Goal: Transaction & Acquisition: Purchase product/service

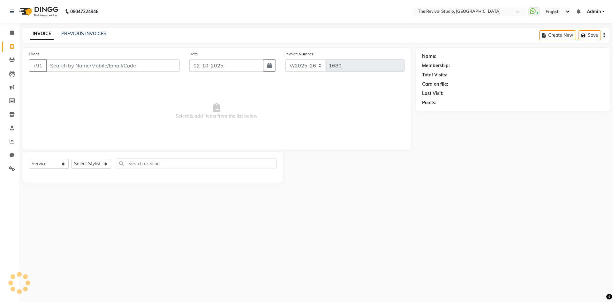
select select "7991"
select select "service"
click at [132, 68] on input "Client" at bounding box center [113, 65] width 134 height 12
click at [118, 66] on input "Client" at bounding box center [113, 65] width 134 height 12
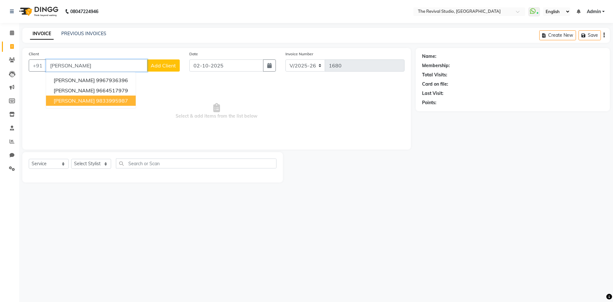
click at [122, 102] on ngb-highlight "9833995987" at bounding box center [112, 100] width 32 height 6
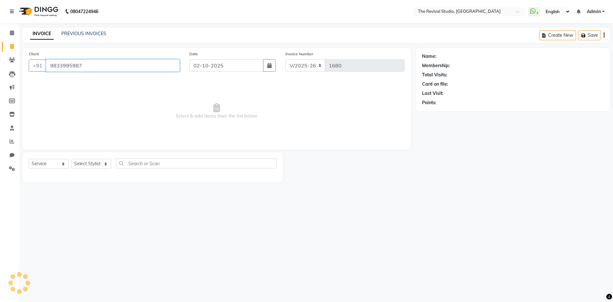
type input "9833995987"
select select "1: Object"
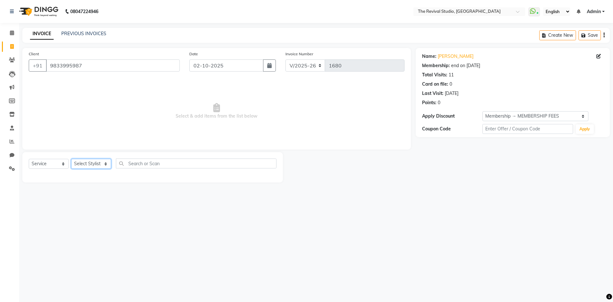
click at [104, 164] on select "Select Stylist BHARTI [PERSON_NAME] Dingg GAYATRI [PERSON_NAME] [PERSON_NAME] R…" at bounding box center [91, 164] width 40 height 10
select select "76728"
click at [71, 159] on select "Select Stylist BHARTI [PERSON_NAME] Dingg GAYATRI [PERSON_NAME] [PERSON_NAME] R…" at bounding box center [91, 164] width 40 height 10
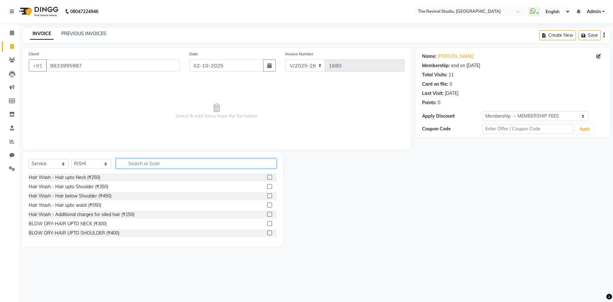
click at [153, 164] on input "text" at bounding box center [196, 163] width 161 height 10
type input "H"
click at [322, 286] on div "08047224946 Select Location × The Revival Studio, Thane West WhatsApp Status ✕ …" at bounding box center [306, 151] width 613 height 302
click at [157, 166] on input "text" at bounding box center [196, 163] width 161 height 10
click at [567, 139] on div "Name: [PERSON_NAME] Membership: end on [DATE] Total Visits: 11 Card on file: 0 …" at bounding box center [515, 147] width 199 height 198
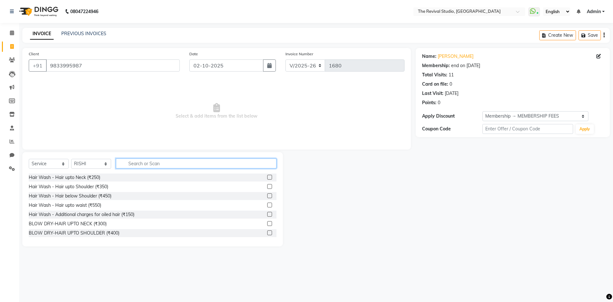
click at [154, 164] on input "text" at bounding box center [196, 163] width 161 height 10
click at [150, 163] on input "text" at bounding box center [196, 163] width 161 height 10
drag, startPoint x: 438, startPoint y: 249, endPoint x: 280, endPoint y: 201, distance: 164.8
click at [426, 248] on main "INVOICE PREVIOUS INVOICES Create New Save Client [PHONE_NUMBER] Date [DATE] Inv…" at bounding box center [316, 142] width 594 height 228
click at [158, 164] on input "text" at bounding box center [196, 163] width 161 height 10
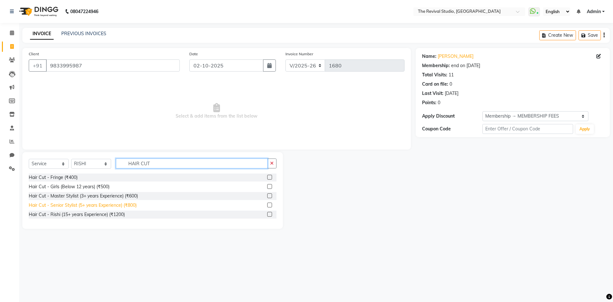
type input "HAIR CUT"
click at [94, 208] on div "Hair Cut - Senior Stylist (5+ years Experience) (₹800)" at bounding box center [83, 205] width 108 height 7
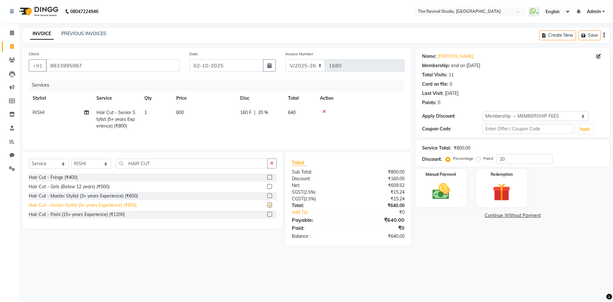
checkbox input "false"
click at [182, 129] on td "800" at bounding box center [204, 119] width 64 height 28
select select "76728"
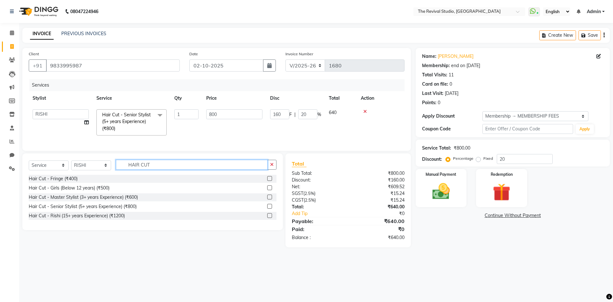
drag, startPoint x: 160, startPoint y: 167, endPoint x: 130, endPoint y: 173, distance: 30.9
click at [130, 170] on input "HAIR CUT" at bounding box center [192, 165] width 152 height 10
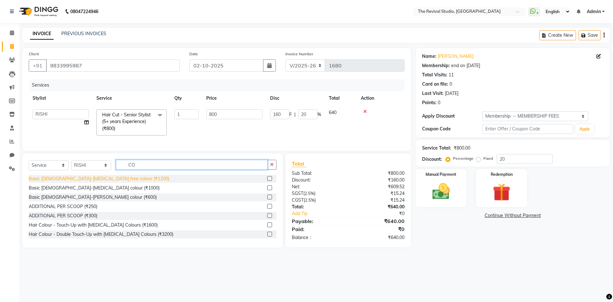
type input "CO"
click at [111, 182] on div "Basic [DEMOGRAPHIC_DATA]-[MEDICAL_DATA] free colour (₹1200)" at bounding box center [99, 178] width 140 height 7
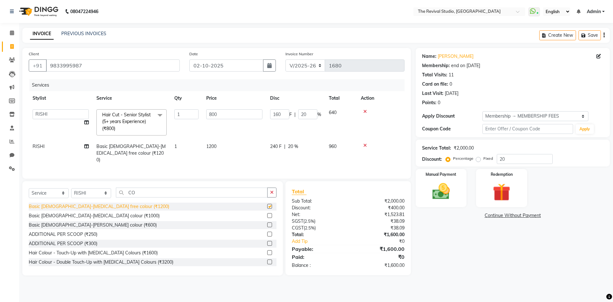
checkbox input "false"
click at [102, 193] on select "Select Stylist BHARTI [PERSON_NAME] Dingg GAYATRI [PERSON_NAME] [PERSON_NAME] R…" at bounding box center [91, 193] width 40 height 10
select select "76730"
click at [71, 188] on select "Select Stylist BHARTI [PERSON_NAME] Dingg GAYATRI [PERSON_NAME] [PERSON_NAME] R…" at bounding box center [91, 193] width 40 height 10
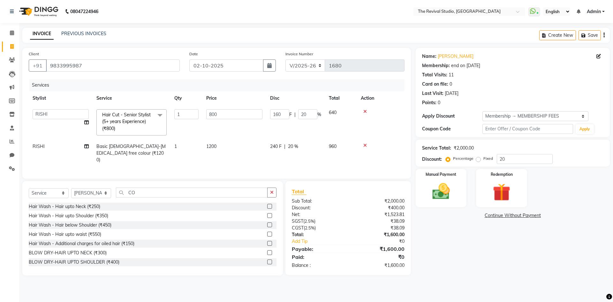
click at [188, 159] on td "1" at bounding box center [187, 153] width 32 height 28
select select "76728"
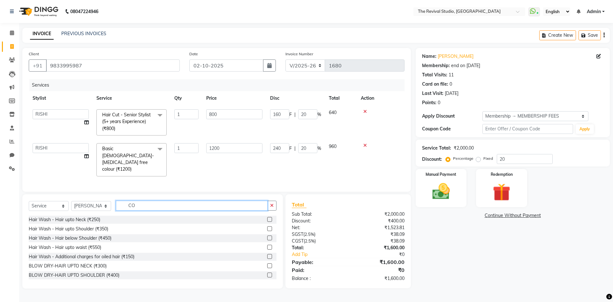
drag, startPoint x: 135, startPoint y: 196, endPoint x: 126, endPoint y: 196, distance: 8.9
click at [126, 201] on input "CO" at bounding box center [192, 206] width 152 height 10
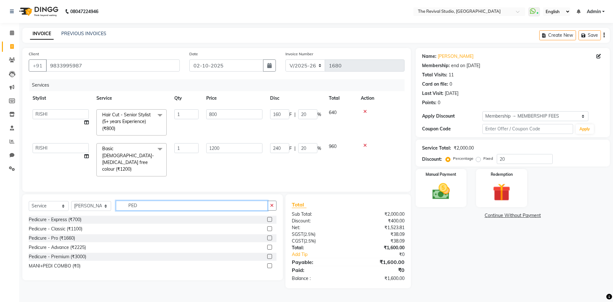
type input "PED"
click at [76, 234] on div "Pedicure - Pro (₹1660)" at bounding box center [153, 238] width 248 height 8
click at [79, 234] on div "Pedicure - Pro (₹1660)" at bounding box center [153, 238] width 248 height 8
click at [66, 235] on div "Pedicure - Pro (₹1660)" at bounding box center [52, 238] width 46 height 7
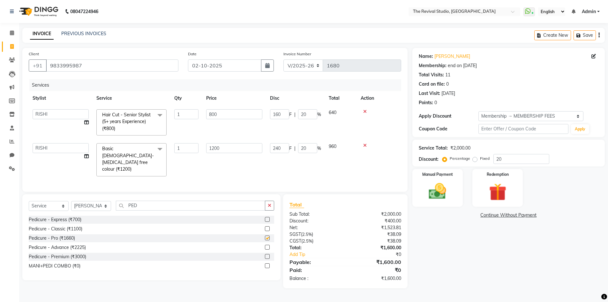
checkbox input "false"
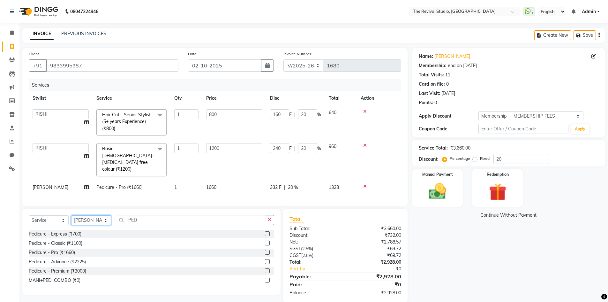
click at [104, 215] on select "Select Stylist BHARTI [PERSON_NAME] Dingg GAYATRI [PERSON_NAME] [PERSON_NAME] R…" at bounding box center [91, 220] width 40 height 10
select select "76738"
click at [71, 215] on select "Select Stylist BHARTI [PERSON_NAME] Dingg GAYATRI [PERSON_NAME] [PERSON_NAME] R…" at bounding box center [91, 220] width 40 height 10
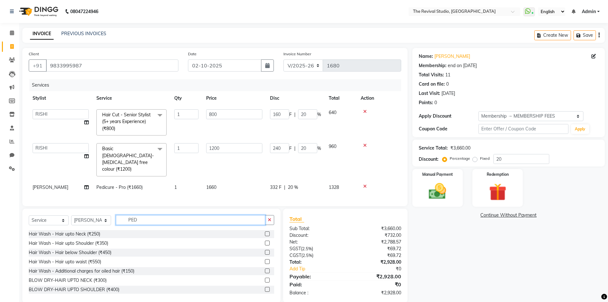
drag, startPoint x: 140, startPoint y: 214, endPoint x: 121, endPoint y: 212, distance: 18.6
click at [124, 215] on input "PED" at bounding box center [190, 220] width 149 height 10
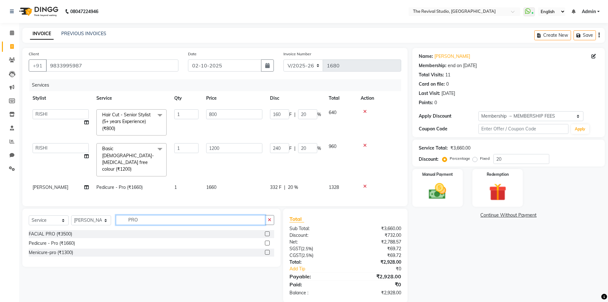
type input "PRO"
click at [93, 239] on div "Pedicure - Pro (₹1660)" at bounding box center [152, 243] width 246 height 8
click at [71, 240] on div "Pedicure - Pro (₹1660)" at bounding box center [52, 243] width 46 height 7
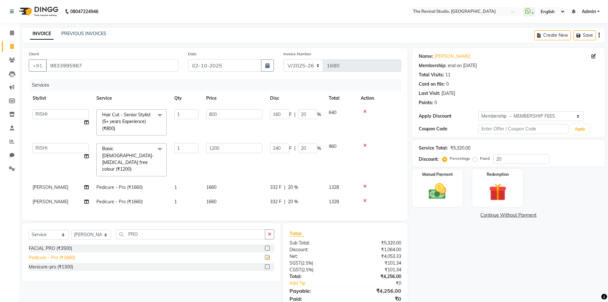
checkbox input "false"
click at [102, 184] on span "Pedicure - Pro (₹1660)" at bounding box center [119, 187] width 46 height 6
select select "76730"
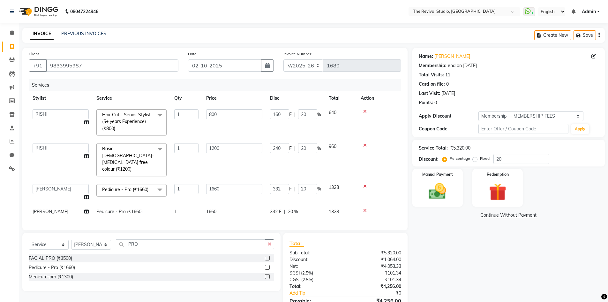
click at [366, 184] on icon at bounding box center [365, 186] width 4 height 4
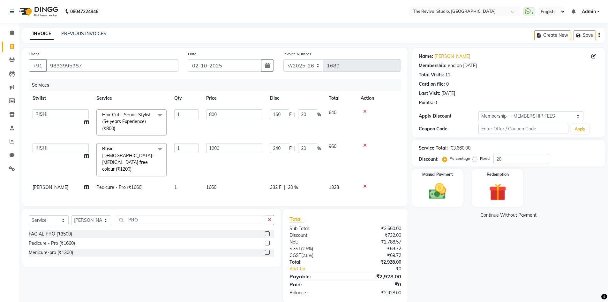
scroll to position [1, 0]
click at [448, 181] on img at bounding box center [437, 189] width 29 height 21
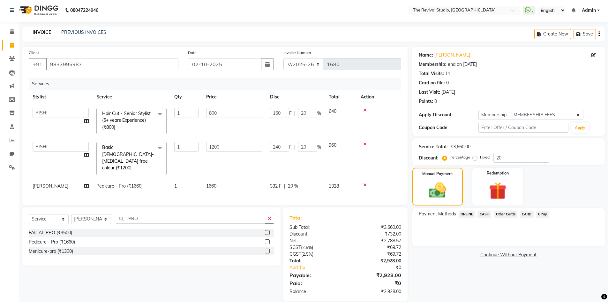
click at [540, 214] on span "GPay" at bounding box center [542, 213] width 13 height 7
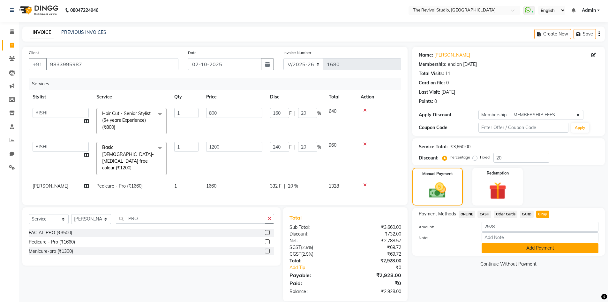
click at [510, 247] on button "Add Payment" at bounding box center [540, 248] width 117 height 10
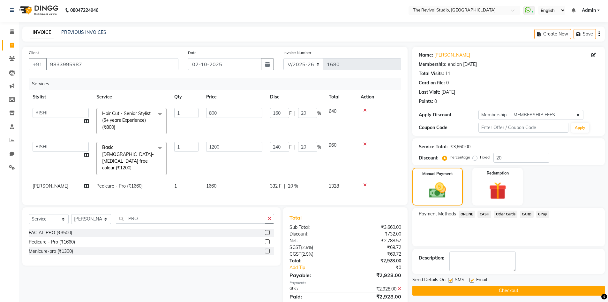
click at [509, 290] on button "Checkout" at bounding box center [509, 290] width 193 height 10
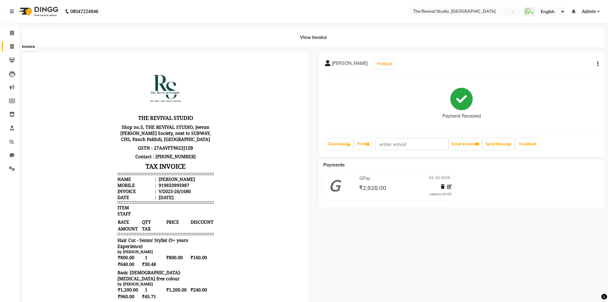
click at [11, 47] on icon at bounding box center [12, 46] width 4 height 5
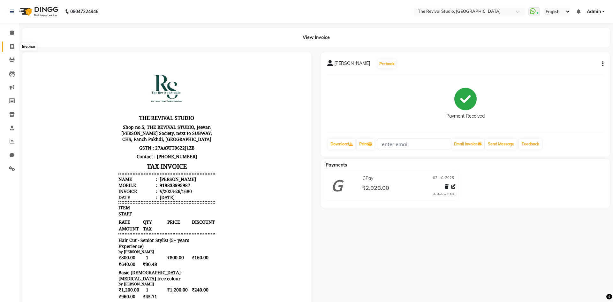
select select "7991"
select select "service"
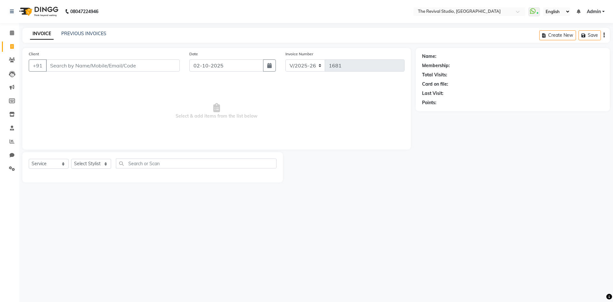
click at [71, 69] on input "Client" at bounding box center [113, 65] width 134 height 12
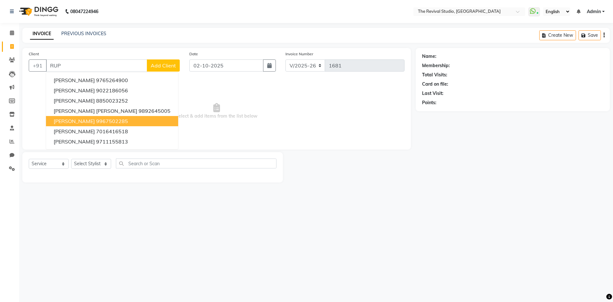
click at [59, 118] on button "[PERSON_NAME] 9967502285" at bounding box center [112, 121] width 132 height 10
type input "9967502285"
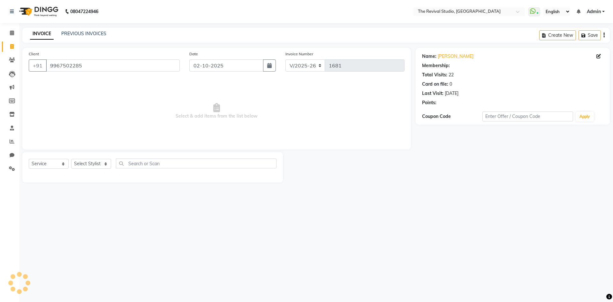
select select "1: Object"
click at [108, 166] on select "Select Stylist BHARTI [PERSON_NAME] Dingg GAYATRI [PERSON_NAME] [PERSON_NAME] R…" at bounding box center [91, 164] width 40 height 10
select select "76737"
click at [71, 159] on select "Select Stylist BHARTI [PERSON_NAME] Dingg GAYATRI [PERSON_NAME] [PERSON_NAME] R…" at bounding box center [91, 164] width 40 height 10
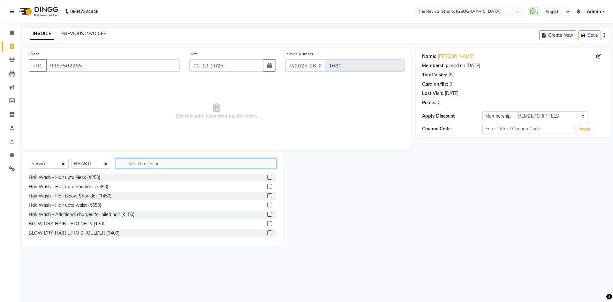
click at [126, 165] on input "text" at bounding box center [196, 163] width 161 height 10
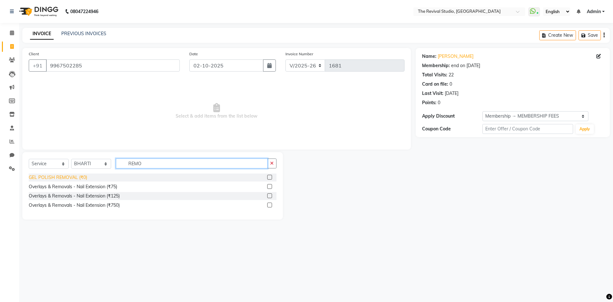
type input "REMO"
click at [66, 177] on div "GEL POLISH REMOVAL (₹0)" at bounding box center [58, 177] width 58 height 7
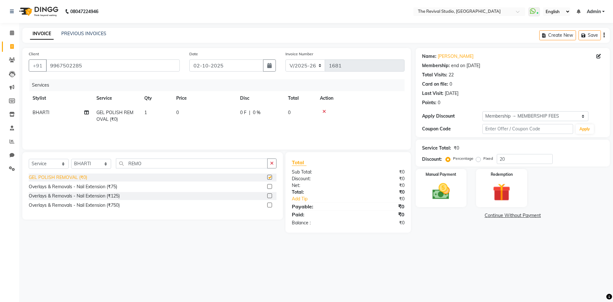
checkbox input "false"
click at [181, 111] on td "0" at bounding box center [204, 115] width 64 height 21
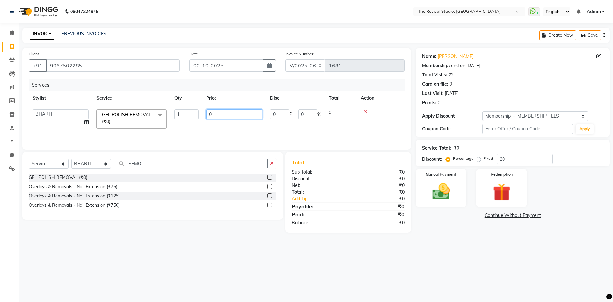
drag, startPoint x: 214, startPoint y: 116, endPoint x: 204, endPoint y: 116, distance: 9.6
click at [204, 116] on td "0" at bounding box center [234, 118] width 64 height 27
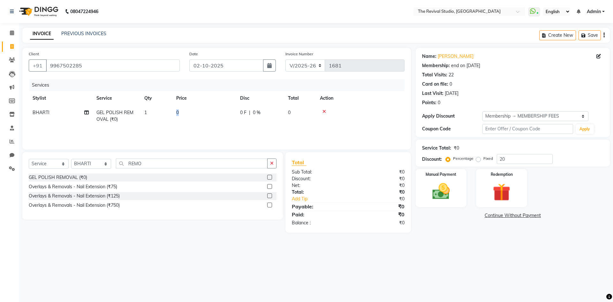
drag, startPoint x: 180, startPoint y: 115, endPoint x: 164, endPoint y: 116, distance: 16.0
click at [148, 111] on td "1" at bounding box center [156, 115] width 32 height 21
drag, startPoint x: 183, startPoint y: 114, endPoint x: 163, endPoint y: 119, distance: 20.8
click at [163, 119] on tr "BHARTI [PERSON_NAME] Dingg GAYATRI [PERSON_NAME] [PERSON_NAME] REKHA REVIVAL RI…" at bounding box center [217, 118] width 376 height 27
type input "2"
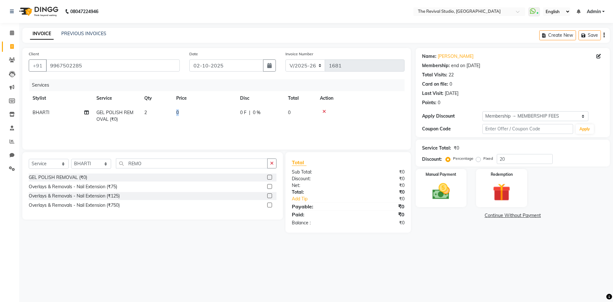
click at [177, 109] on td "0" at bounding box center [204, 115] width 64 height 21
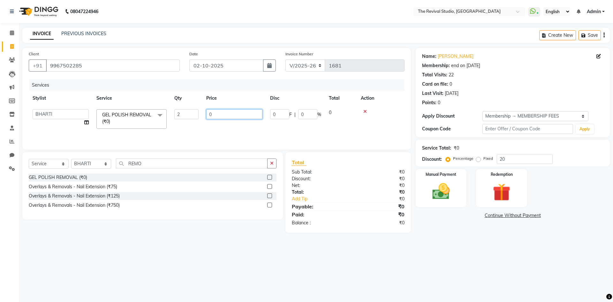
drag, startPoint x: 221, startPoint y: 113, endPoint x: 204, endPoint y: 116, distance: 16.7
click at [204, 116] on td "0" at bounding box center [234, 118] width 64 height 27
type input "200"
click at [241, 131] on div "Services Stylist Service Qty Price Disc Total Action BHARTI [PERSON_NAME] Dingg…" at bounding box center [217, 111] width 376 height 64
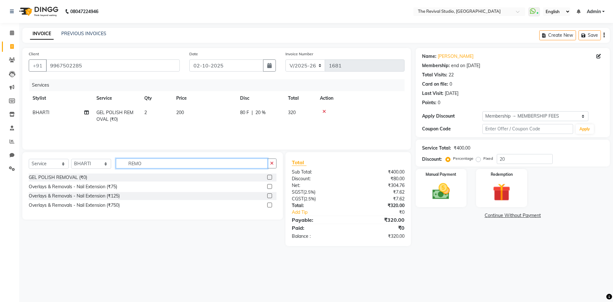
drag, startPoint x: 145, startPoint y: 161, endPoint x: 122, endPoint y: 171, distance: 24.6
click at [122, 171] on div "Select Service Product Membership Package Voucher Prepaid Gift Card Select Styl…" at bounding box center [153, 165] width 248 height 15
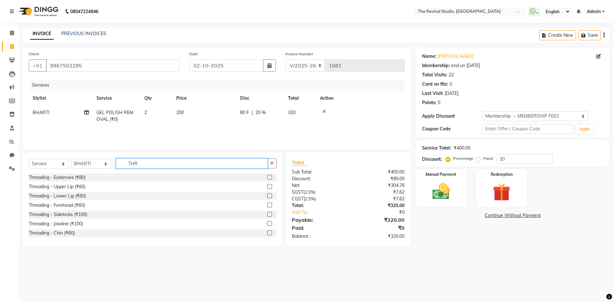
type input "THR"
click at [96, 178] on div "Threading - Eyebrows (₹80)" at bounding box center [153, 177] width 248 height 8
click at [105, 163] on select "Select Stylist BHARTI [PERSON_NAME] Dingg GAYATRI [PERSON_NAME] [PERSON_NAME] R…" at bounding box center [91, 164] width 40 height 10
select select "76738"
click at [71, 159] on select "Select Stylist BHARTI [PERSON_NAME] Dingg GAYATRI [PERSON_NAME] [PERSON_NAME] R…" at bounding box center [91, 164] width 40 height 10
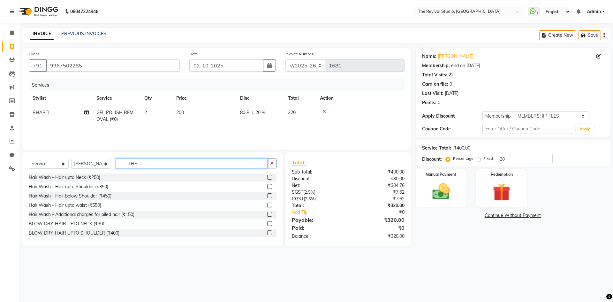
click at [164, 163] on input "THR" at bounding box center [192, 163] width 152 height 10
click at [149, 168] on input "THR" at bounding box center [192, 163] width 152 height 10
click at [143, 164] on input "THR" at bounding box center [192, 163] width 152 height 10
drag, startPoint x: 143, startPoint y: 164, endPoint x: 117, endPoint y: 161, distance: 26.9
click at [117, 161] on input "THR" at bounding box center [192, 163] width 152 height 10
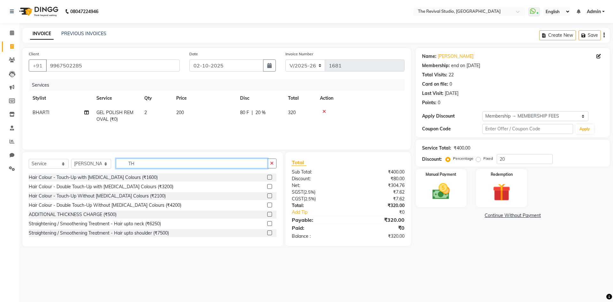
type input "THR"
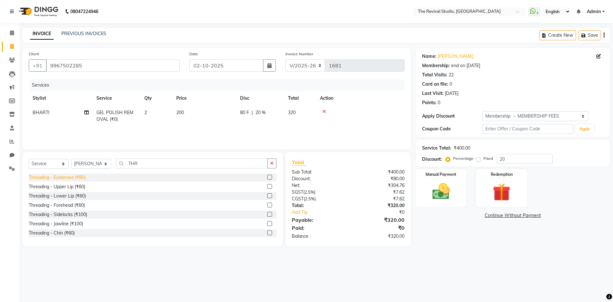
click at [60, 174] on div "Threading - Eyebrows (₹80)" at bounding box center [57, 177] width 57 height 7
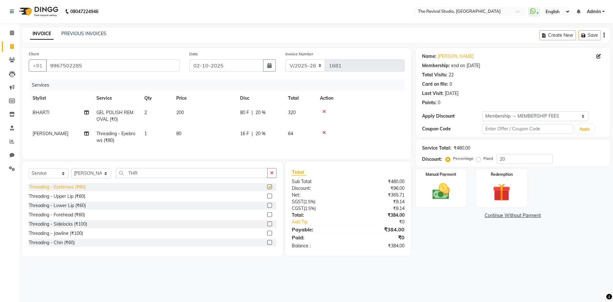
checkbox input "false"
click at [188, 142] on td "80" at bounding box center [204, 136] width 64 height 21
select select "76738"
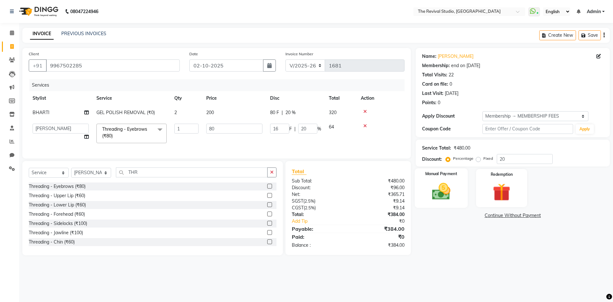
click at [456, 188] on div "Manual Payment" at bounding box center [440, 187] width 53 height 39
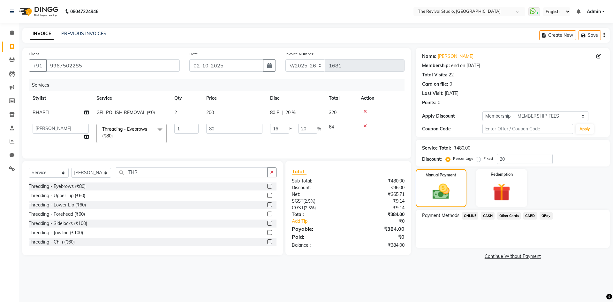
click at [534, 214] on span "CARD" at bounding box center [530, 215] width 14 height 7
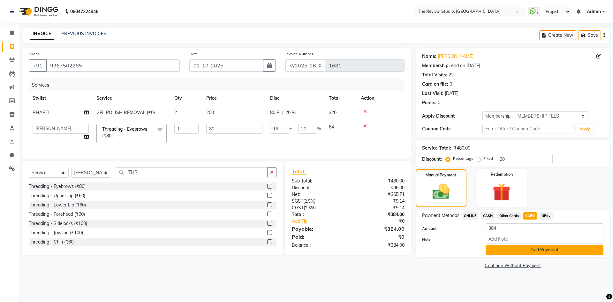
click at [534, 249] on button "Add Payment" at bounding box center [545, 250] width 118 height 10
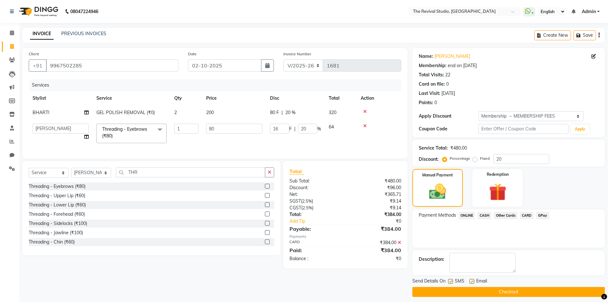
click at [523, 292] on button "Checkout" at bounding box center [509, 292] width 193 height 10
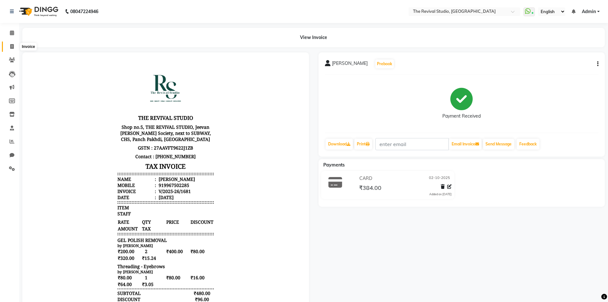
click at [14, 49] on span at bounding box center [11, 46] width 11 height 7
select select "7991"
select select "service"
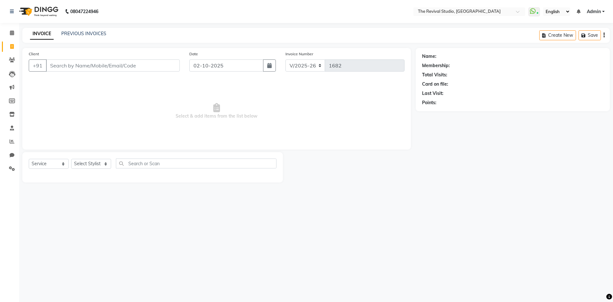
click at [70, 68] on input "Client" at bounding box center [113, 65] width 134 height 12
click at [69, 68] on input "Client" at bounding box center [113, 65] width 134 height 12
drag, startPoint x: 90, startPoint y: 63, endPoint x: 87, endPoint y: 66, distance: 4.3
click at [88, 65] on input "Client" at bounding box center [113, 65] width 134 height 12
type input "S"
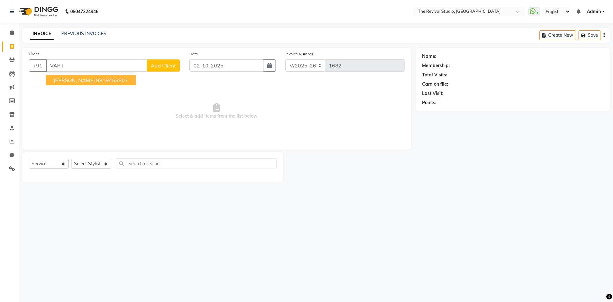
click at [90, 85] on button "[PERSON_NAME] 9819455807" at bounding box center [91, 80] width 90 height 10
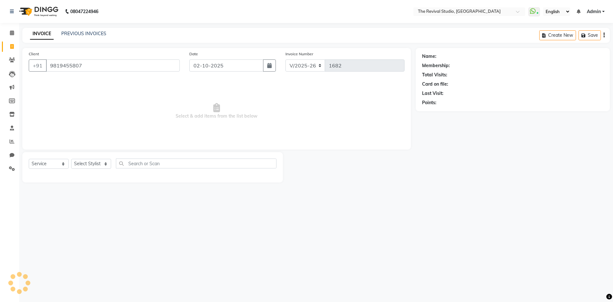
type input "9819455807"
select select "1: Object"
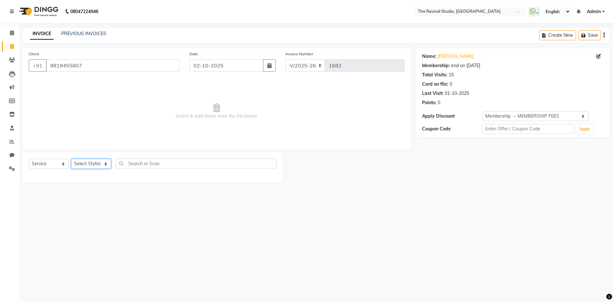
click at [106, 164] on select "Select Stylist BHARTI [PERSON_NAME] Dingg GAYATRI [PERSON_NAME] [PERSON_NAME] R…" at bounding box center [91, 164] width 40 height 10
select select "76728"
click at [71, 159] on select "Select Stylist BHARTI [PERSON_NAME] Dingg GAYATRI [PERSON_NAME] [PERSON_NAME] R…" at bounding box center [91, 164] width 40 height 10
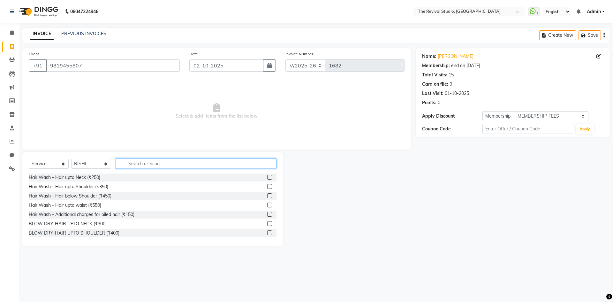
click at [140, 162] on input "text" at bounding box center [196, 163] width 161 height 10
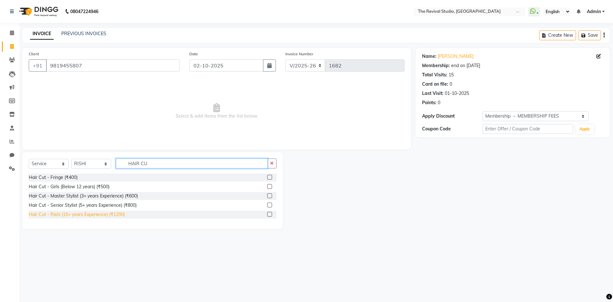
type input "HAIR CU"
click at [93, 216] on div "Hair Cut - Rishi (15+ years Experience) (₹1200)" at bounding box center [77, 214] width 96 height 7
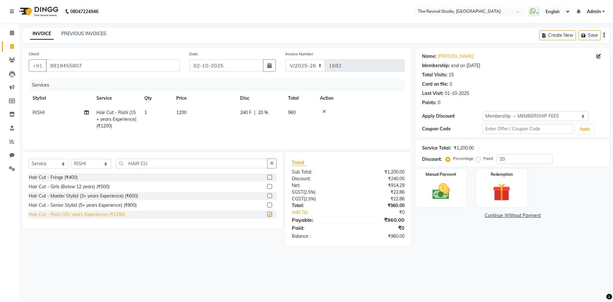
checkbox input "false"
click at [109, 163] on select "Select Stylist BHARTI [PERSON_NAME] Dingg GAYATRI [PERSON_NAME] [PERSON_NAME] R…" at bounding box center [91, 164] width 40 height 10
select select "76738"
click at [71, 159] on select "Select Stylist BHARTI [PERSON_NAME] Dingg GAYATRI [PERSON_NAME] [PERSON_NAME] R…" at bounding box center [91, 164] width 40 height 10
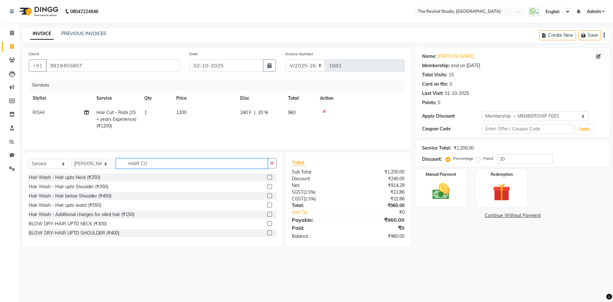
drag, startPoint x: 154, startPoint y: 162, endPoint x: 118, endPoint y: 162, distance: 36.1
click at [118, 162] on input "HAIR CU" at bounding box center [192, 163] width 152 height 10
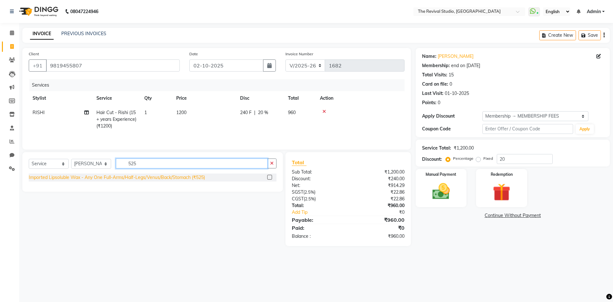
type input "525"
click at [109, 177] on div "Imported Lipsoluble Wax - Any One Full-Arms/Half-Legs/Venus/Back/Stomach (₹525)" at bounding box center [117, 177] width 176 height 7
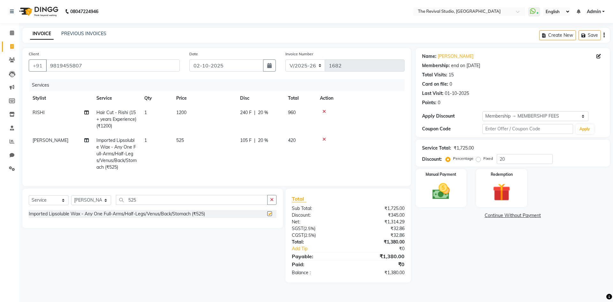
checkbox input "false"
click at [246, 165] on td "105 F | 20 %" at bounding box center [260, 153] width 48 height 41
select select "76738"
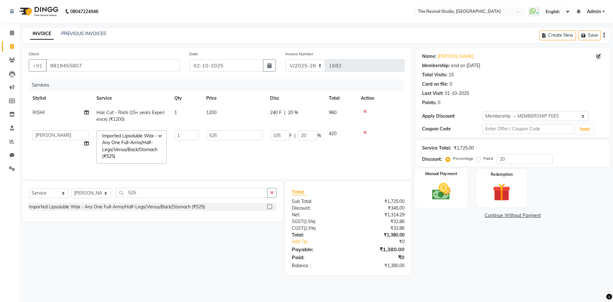
click at [461, 187] on div "Manual Payment" at bounding box center [440, 187] width 53 height 39
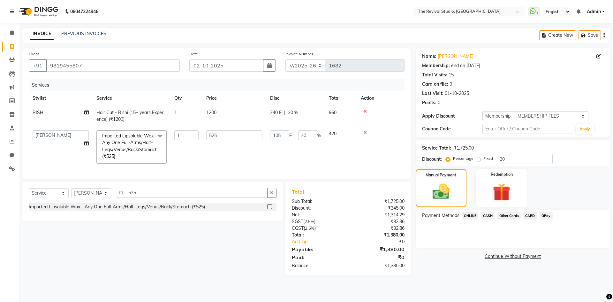
click at [543, 215] on span "GPay" at bounding box center [546, 215] width 13 height 7
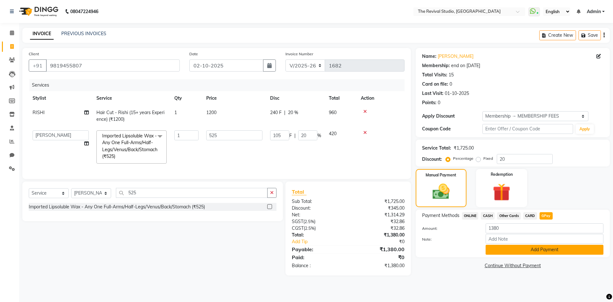
click at [545, 252] on button "Add Payment" at bounding box center [545, 250] width 118 height 10
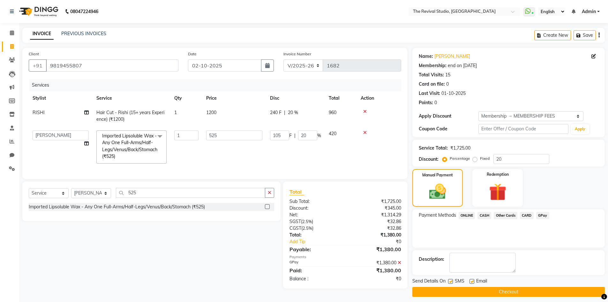
click at [549, 292] on button "Checkout" at bounding box center [509, 292] width 193 height 10
